Goal: Information Seeking & Learning: Find specific fact

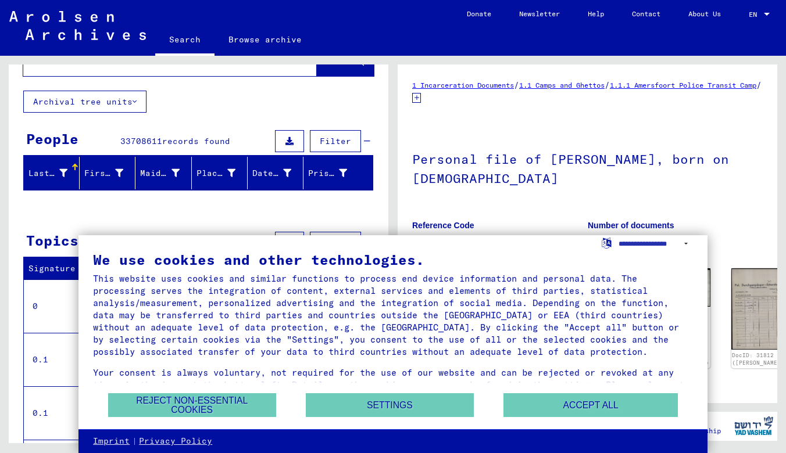
scroll to position [116, 0]
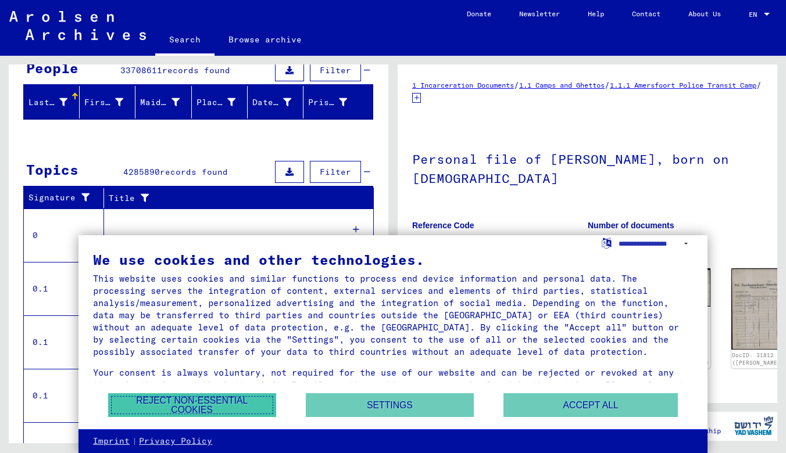
click at [216, 404] on button "Reject non-essential cookies" at bounding box center [192, 406] width 168 height 24
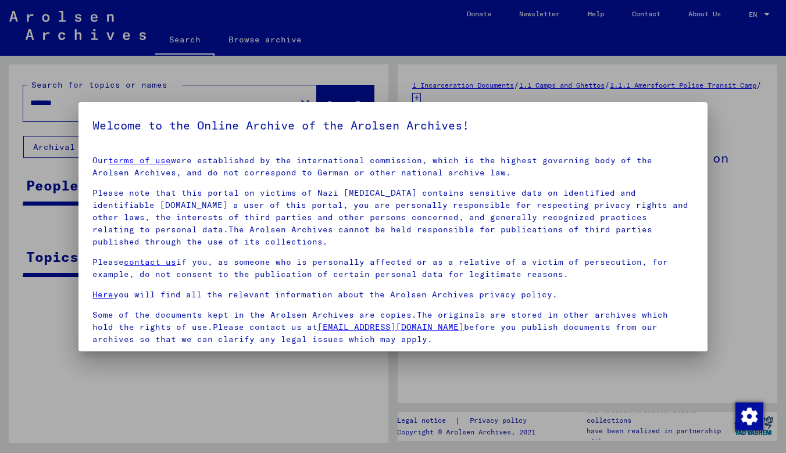
scroll to position [0, 0]
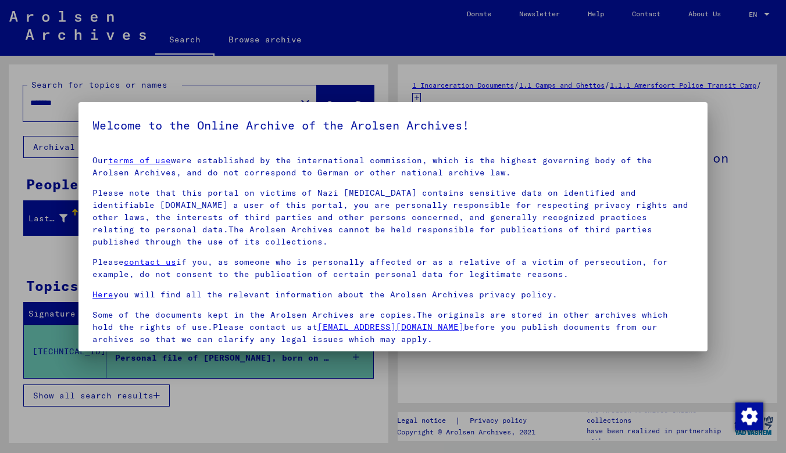
click at [302, 400] on div at bounding box center [393, 226] width 786 height 453
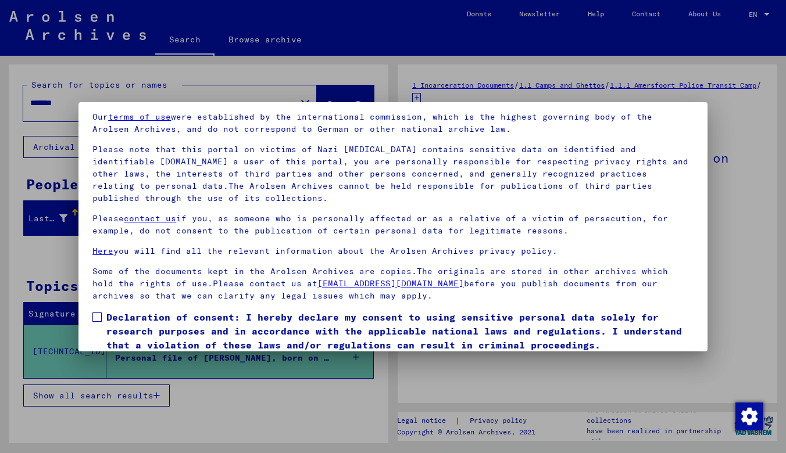
scroll to position [85, 0]
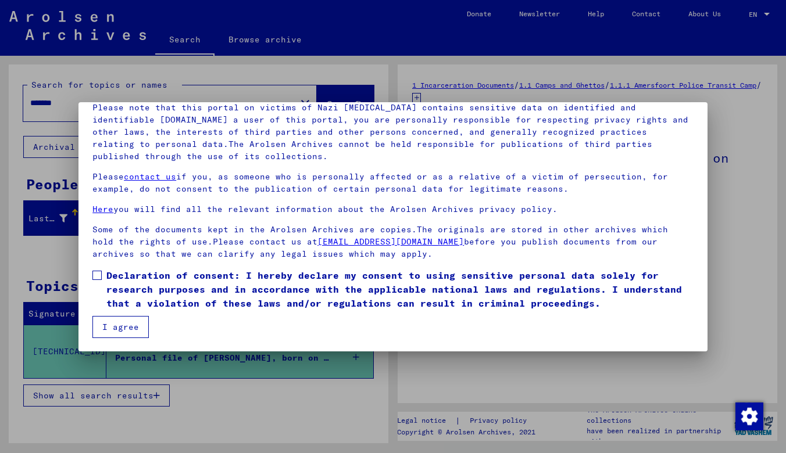
click at [102, 278] on label "Declaration of consent: I hereby declare my consent to using sensitive personal…" at bounding box center [392, 290] width 601 height 42
click at [112, 328] on button "I agree" at bounding box center [120, 327] width 56 height 22
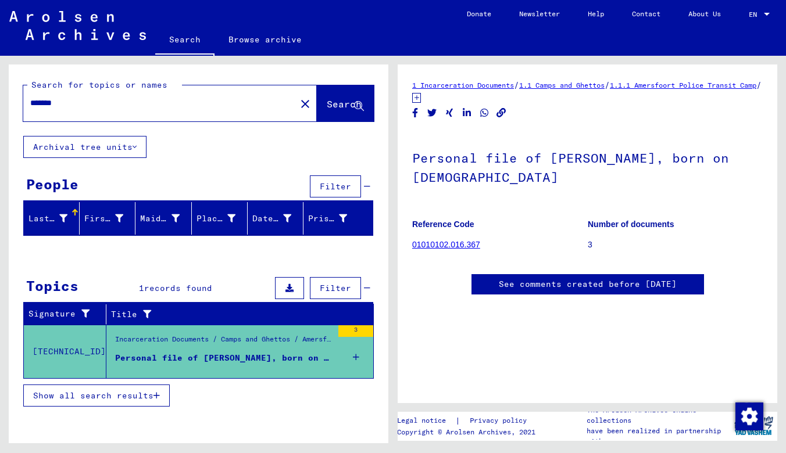
click at [98, 105] on input "*******" at bounding box center [159, 103] width 259 height 12
drag, startPoint x: 98, startPoint y: 105, endPoint x: 30, endPoint y: 102, distance: 68.1
click at [30, 102] on input "*******" at bounding box center [159, 103] width 259 height 12
type input "**********"
click at [333, 103] on span "Search" at bounding box center [344, 104] width 35 height 12
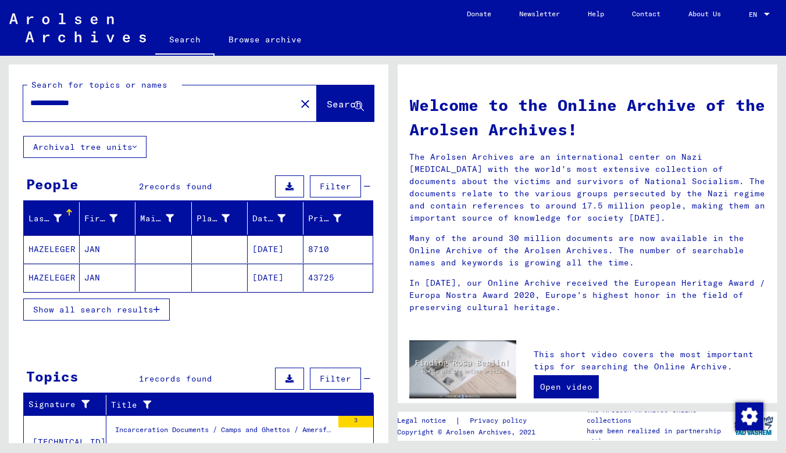
click at [59, 249] on mat-cell "HAZELEGER" at bounding box center [52, 249] width 56 height 28
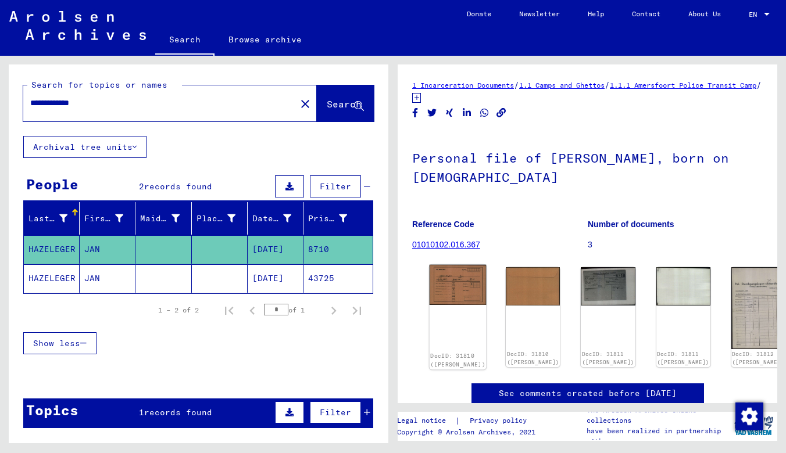
click at [443, 284] on img at bounding box center [458, 285] width 57 height 41
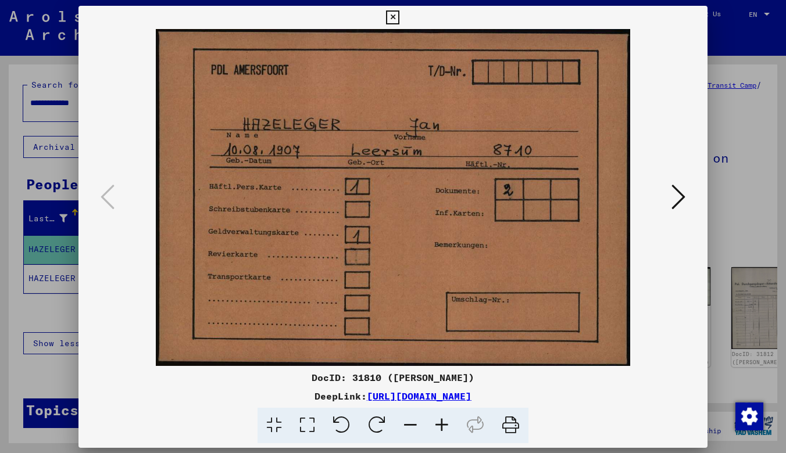
click at [443, 284] on img at bounding box center [393, 197] width 550 height 337
click at [678, 199] on icon at bounding box center [678, 197] width 14 height 28
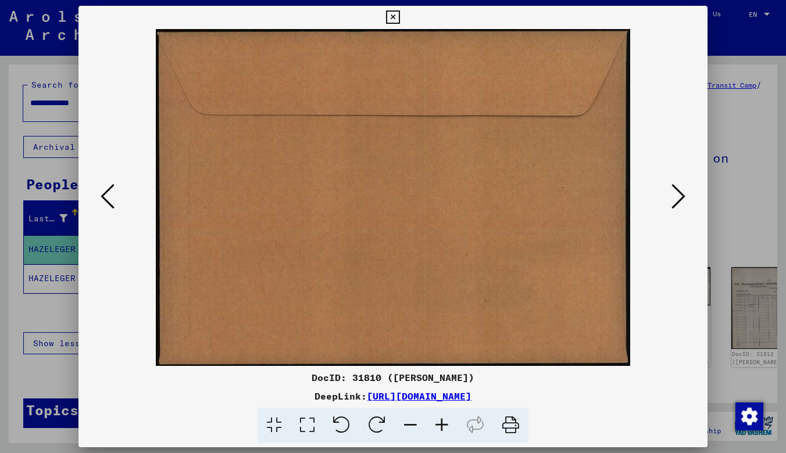
click at [678, 199] on icon at bounding box center [678, 197] width 14 height 28
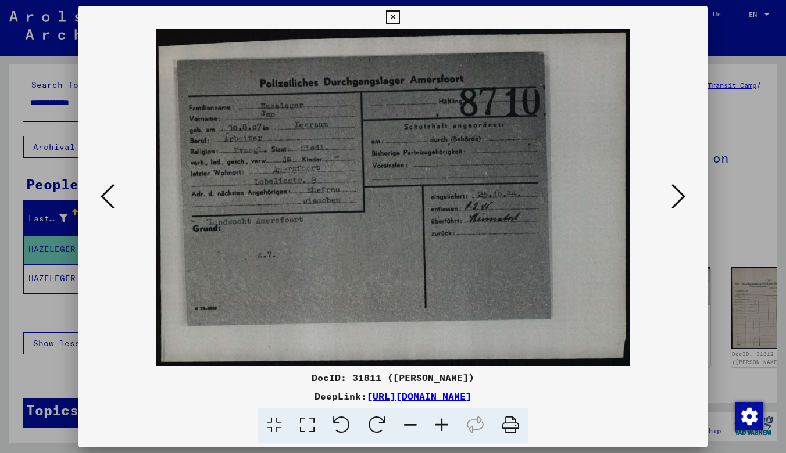
drag, startPoint x: 367, startPoint y: 218, endPoint x: 367, endPoint y: 398, distance: 180.2
click at [367, 398] on link "[URL][DOMAIN_NAME]" at bounding box center [419, 397] width 105 height 12
click at [684, 196] on icon at bounding box center [678, 197] width 14 height 28
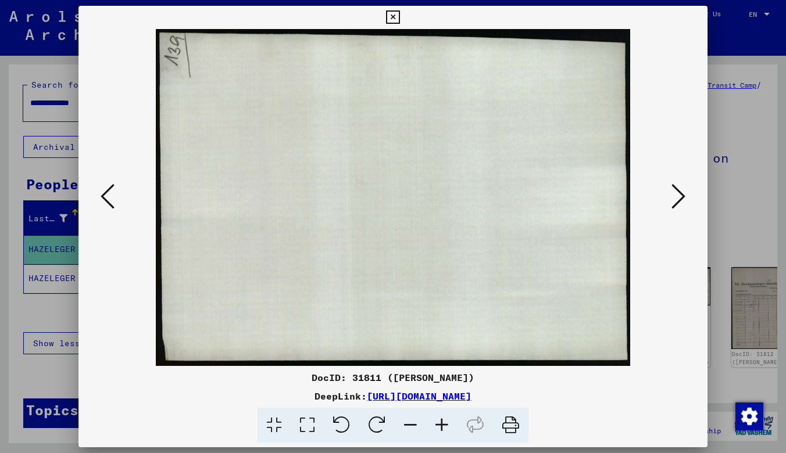
click at [681, 196] on icon at bounding box center [678, 197] width 14 height 28
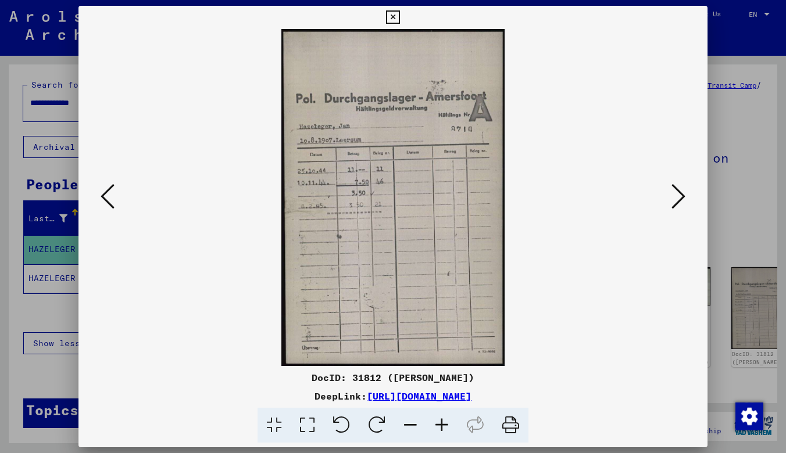
click at [680, 191] on icon at bounding box center [678, 197] width 14 height 28
